Goal: Task Accomplishment & Management: Use online tool/utility

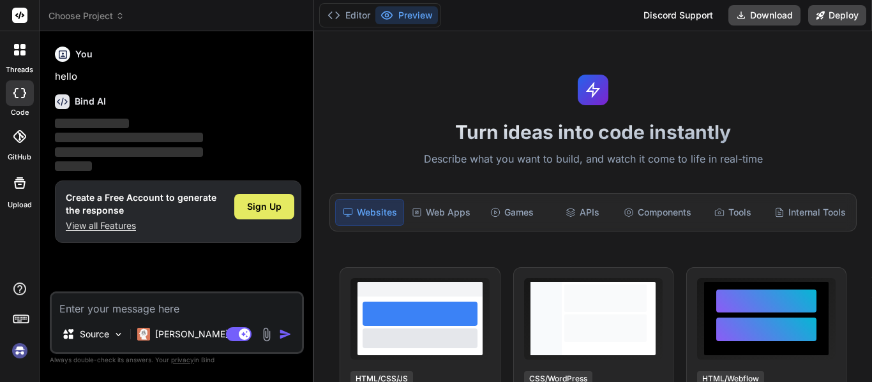
click at [267, 210] on span "Sign Up" at bounding box center [264, 206] width 34 height 13
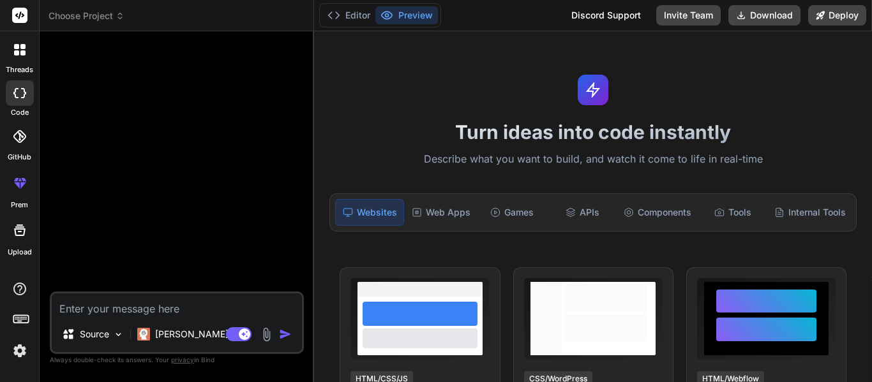
click at [126, 305] on textarea at bounding box center [177, 305] width 250 height 23
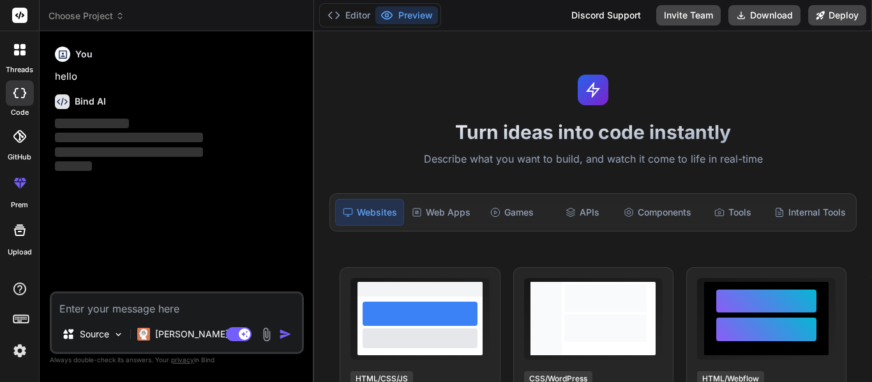
click at [125, 308] on textarea at bounding box center [177, 305] width 250 height 23
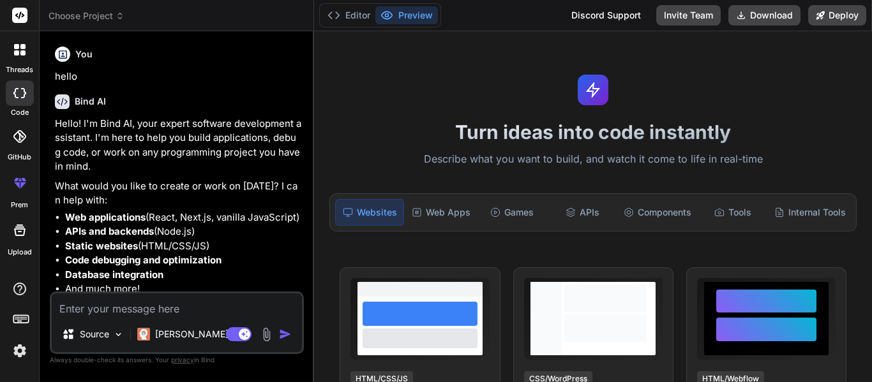
scroll to position [56, 0]
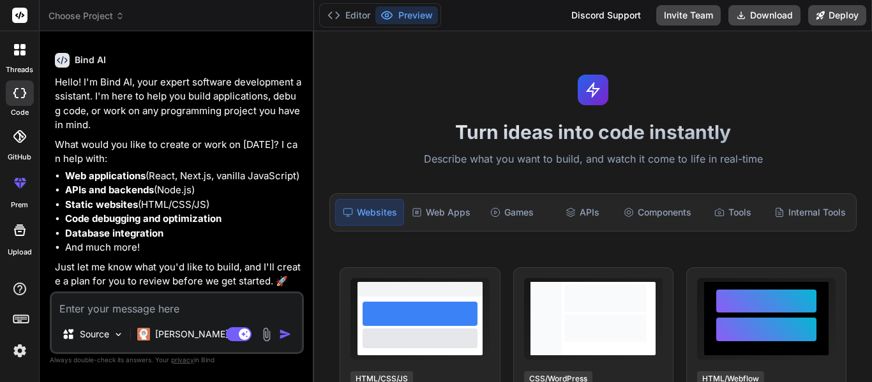
type textarea "x"
drag, startPoint x: 66, startPoint y: 192, endPoint x: 188, endPoint y: 184, distance: 122.8
click at [188, 184] on li "APIs and backends (Node.js)" at bounding box center [183, 190] width 236 height 15
click at [128, 170] on strong "Web applications" at bounding box center [105, 176] width 80 height 12
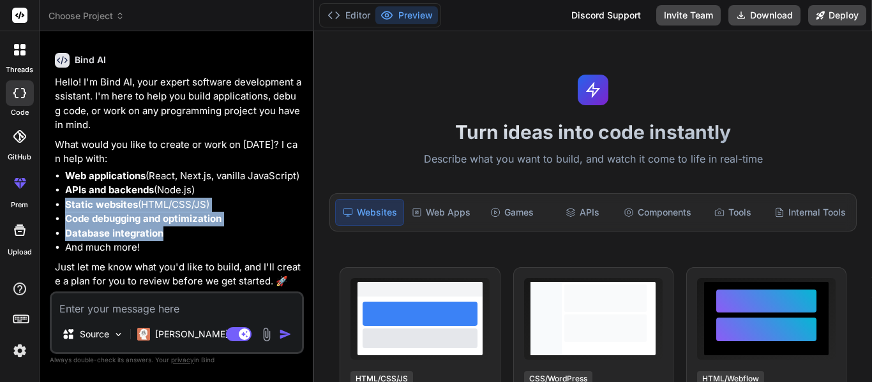
drag, startPoint x: 67, startPoint y: 210, endPoint x: 225, endPoint y: 231, distance: 159.0
click at [225, 231] on ul "Web applications (React, Next.js, vanilla JavaScript) APIs and backends (Node.j…" at bounding box center [178, 212] width 246 height 86
click at [225, 231] on li "Database integration" at bounding box center [183, 234] width 236 height 15
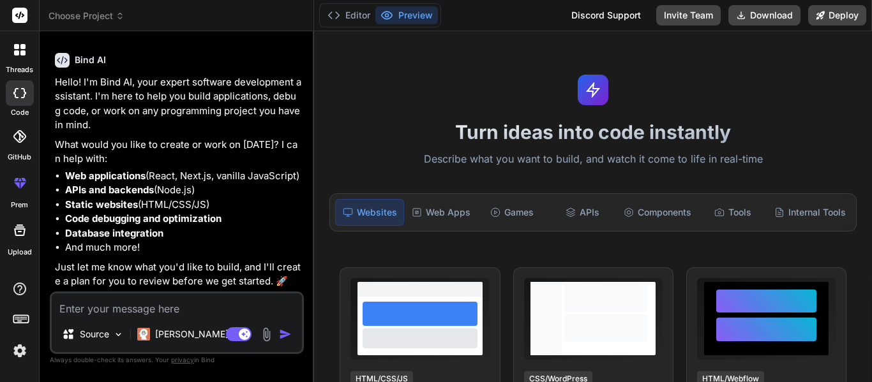
click at [108, 306] on textarea at bounding box center [177, 305] width 250 height 23
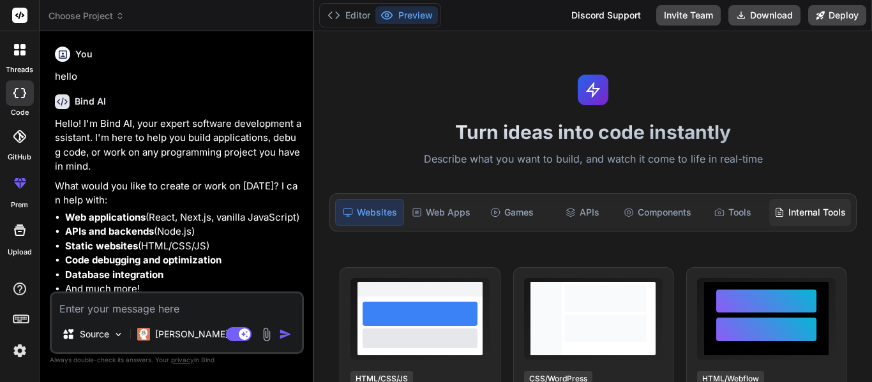
click at [796, 214] on div "Internal Tools" at bounding box center [810, 212] width 82 height 27
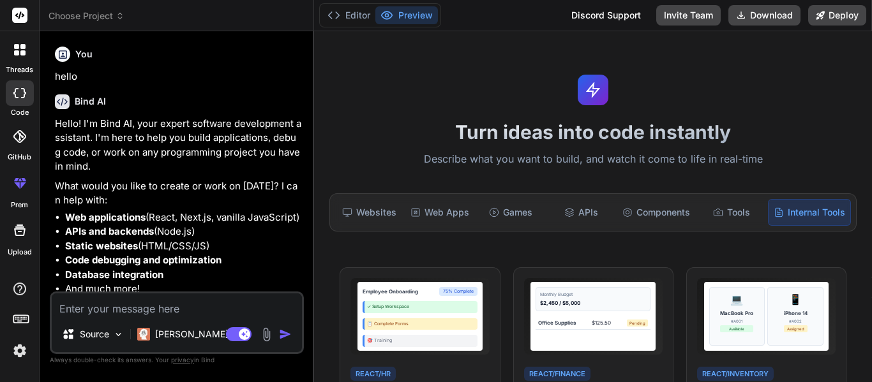
click at [528, 154] on p "Describe what you want to build, and watch it come to life in real-time" at bounding box center [593, 159] width 542 height 17
click at [565, 213] on icon at bounding box center [569, 214] width 8 height 2
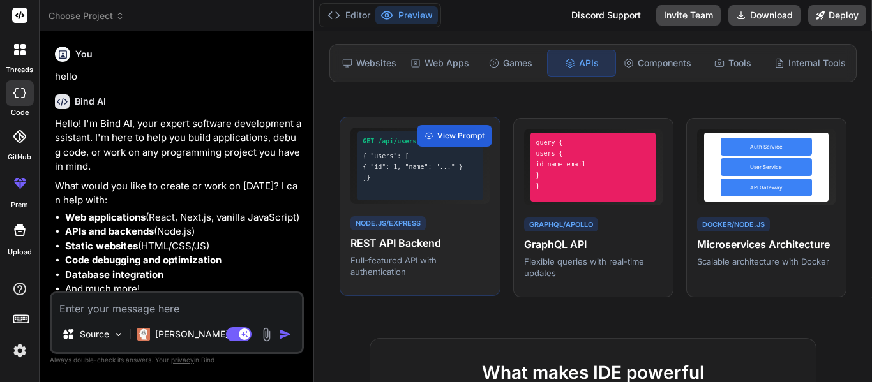
scroll to position [151, 0]
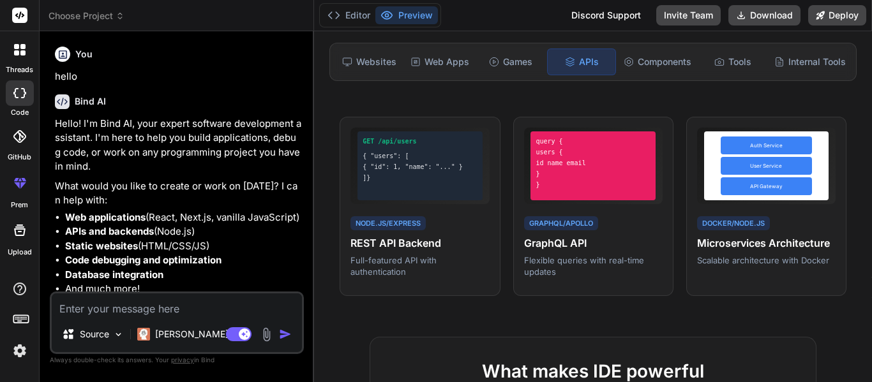
click at [141, 292] on div "Source Claude 4 S.. Agent Mode. When this toggle is activated, AI automatically…" at bounding box center [177, 323] width 254 height 63
click at [137, 302] on textarea at bounding box center [177, 305] width 250 height 23
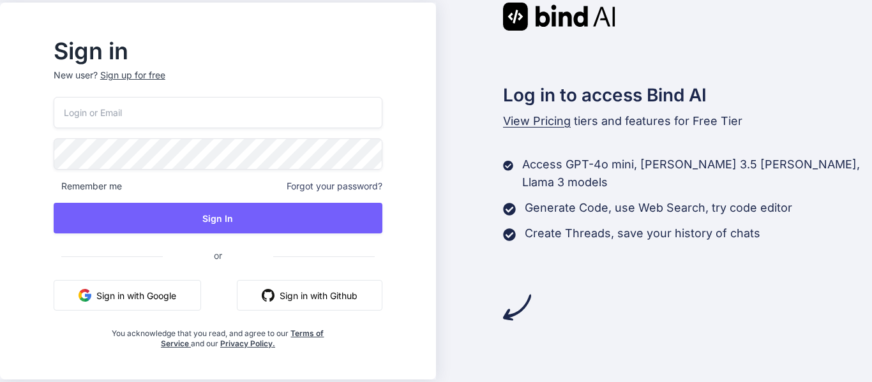
click at [134, 292] on button "Sign in with Google" at bounding box center [127, 295] width 147 height 31
